Goal: Information Seeking & Learning: Find specific fact

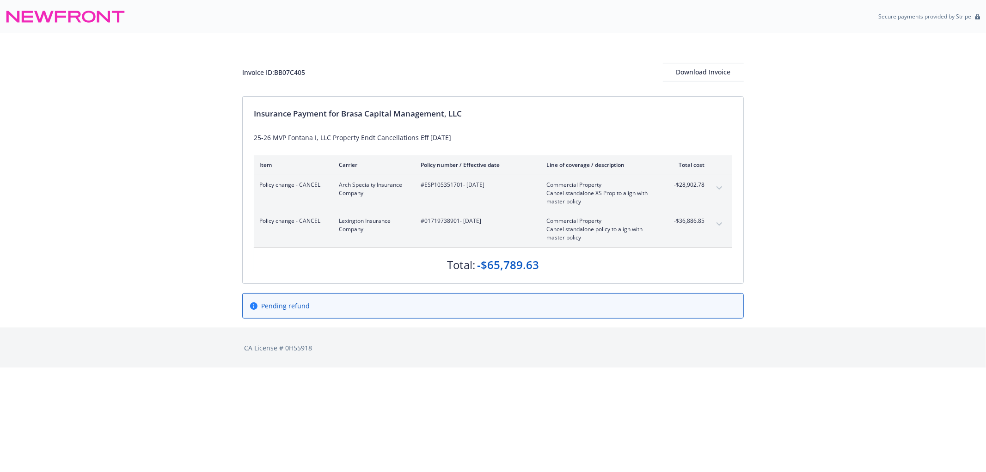
click at [426, 188] on span "#ESP105351701 - [DATE]" at bounding box center [476, 185] width 111 height 8
click at [427, 187] on span "#ESP105351701 - [DATE]" at bounding box center [476, 185] width 111 height 8
click at [424, 190] on div "#ESP105351701 - [DATE]" at bounding box center [476, 193] width 111 height 25
drag, startPoint x: 423, startPoint y: 188, endPoint x: 463, endPoint y: 191, distance: 39.9
click at [463, 191] on div "#ESP105351701 - [DATE]" at bounding box center [476, 193] width 111 height 25
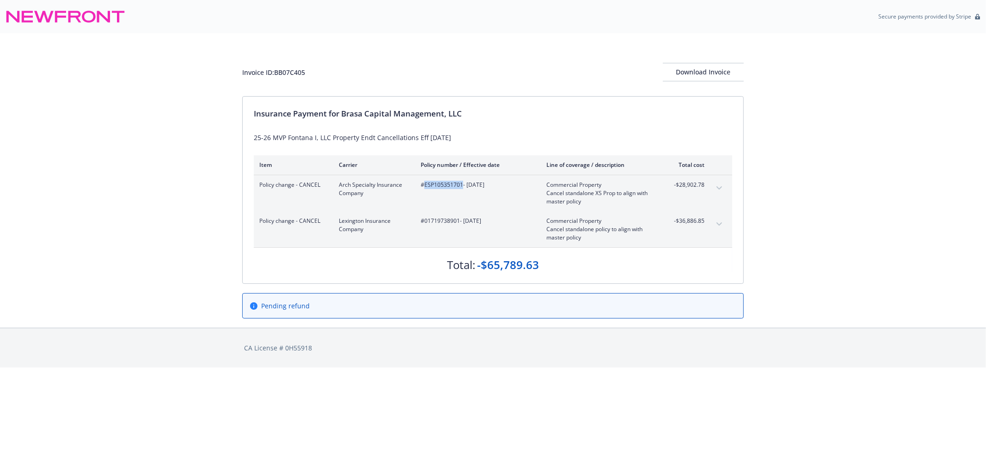
copy span "ESP105351701"
